Goal: Information Seeking & Learning: Learn about a topic

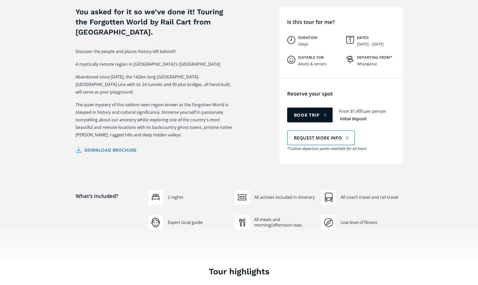
scroll to position [208, 0]
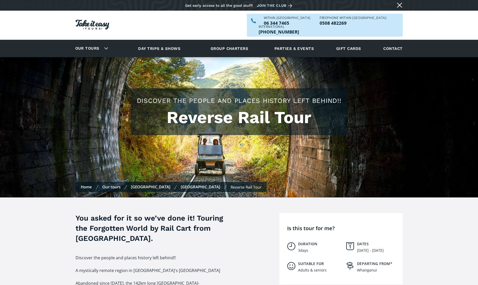
scroll to position [199, 0]
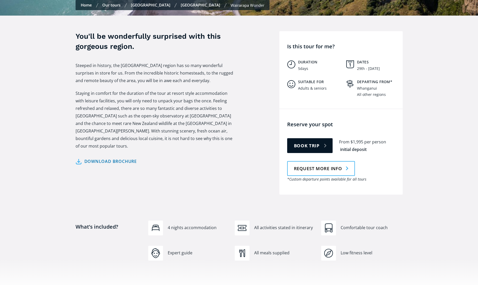
scroll to position [156, 0]
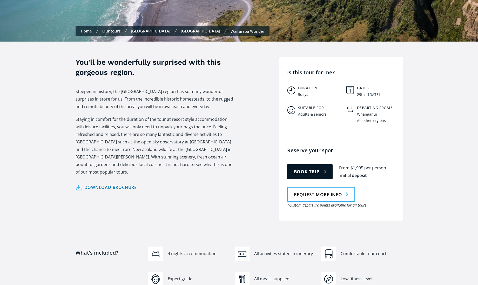
scroll to position [156, 0]
click at [12, 81] on div "You'll be wonderfully surprised with this gorgeous region. Steeped in history, …" at bounding box center [239, 139] width 478 height 195
